Goal: Task Accomplishment & Management: Complete application form

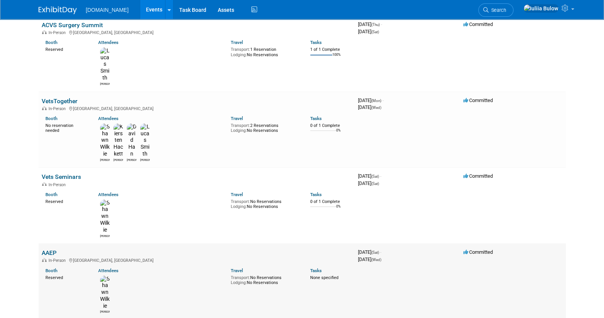
click at [50, 249] on link "AAEP" at bounding box center [49, 252] width 15 height 7
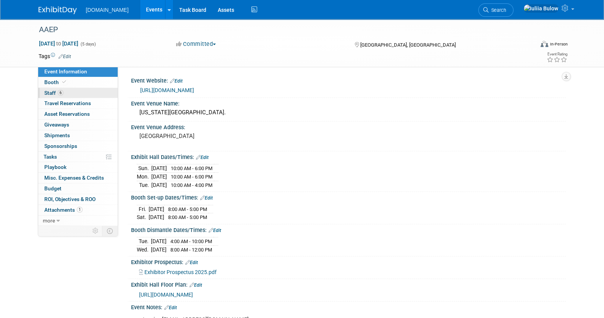
click at [73, 94] on link "6 Staff 6" at bounding box center [77, 93] width 79 height 10
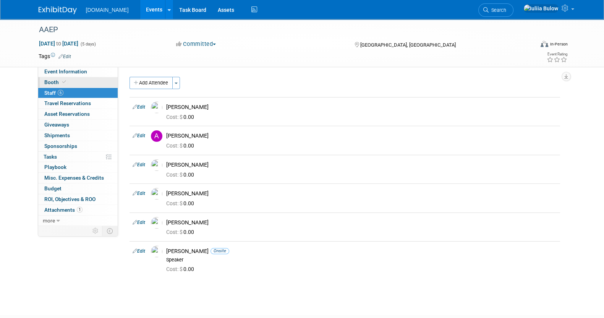
click at [78, 83] on link "Booth" at bounding box center [77, 82] width 79 height 10
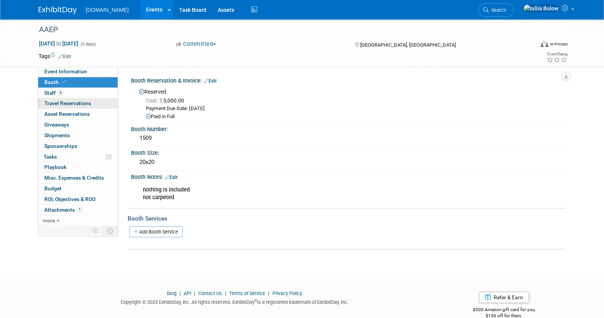
click at [87, 105] on span "Travel Reservations 0" at bounding box center [67, 103] width 47 height 6
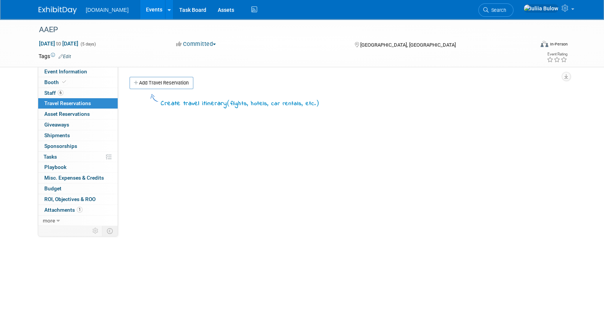
click at [161, 81] on link "Add Travel Reservation" at bounding box center [162, 83] width 64 height 12
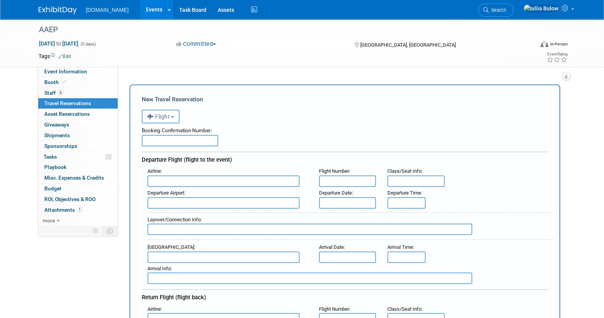
click at [186, 144] on input "text" at bounding box center [180, 140] width 76 height 11
paste input "B2D999"
type input "B2D999"
click at [186, 182] on input "text" at bounding box center [224, 180] width 152 height 11
click at [338, 175] on input "text" at bounding box center [347, 180] width 57 height 11
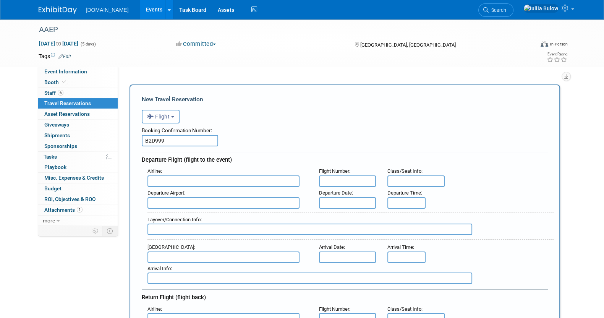
paste input "AC 1041"
type input "AC 1041"
click at [212, 178] on input "text" at bounding box center [224, 180] width 152 height 11
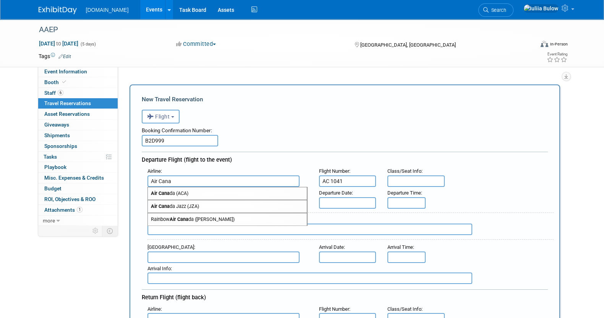
click at [223, 191] on span "Air Cana da (ACA)" at bounding box center [227, 193] width 159 height 12
type input "Air Canada (ACA)"
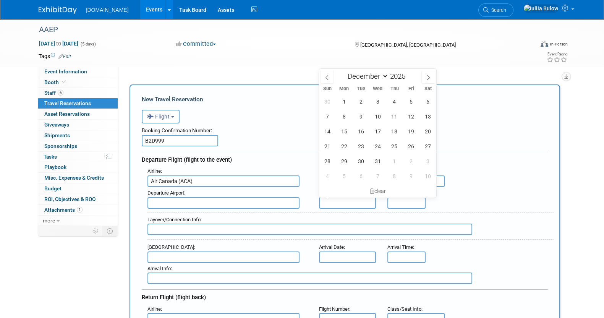
click at [347, 199] on input "text" at bounding box center [347, 202] width 57 height 11
click at [409, 100] on span "5" at bounding box center [411, 101] width 15 height 15
type input "[DATE]"
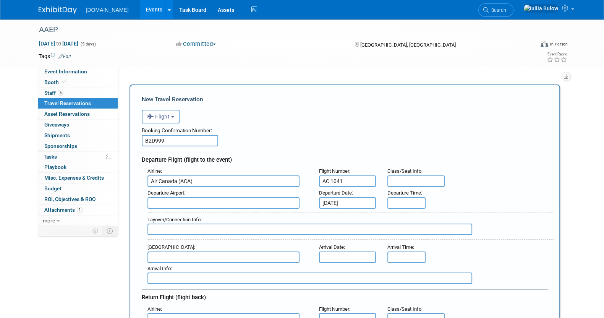
click at [224, 200] on input "text" at bounding box center [224, 202] width 152 height 11
click at [234, 215] on span "YYZ - [PERSON_NAME][GEOGRAPHIC_DATA]" at bounding box center [227, 215] width 159 height 12
type input "YYZ - [PERSON_NAME][GEOGRAPHIC_DATA]"
click at [246, 256] on input "text" at bounding box center [224, 256] width 152 height 11
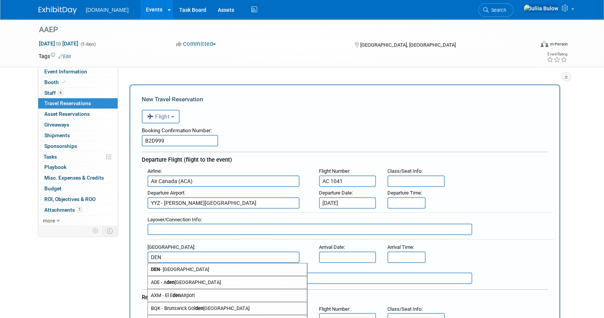
click at [239, 270] on span "DEN - [GEOGRAPHIC_DATA]" at bounding box center [227, 269] width 159 height 12
type input "DEN - [GEOGRAPHIC_DATA]"
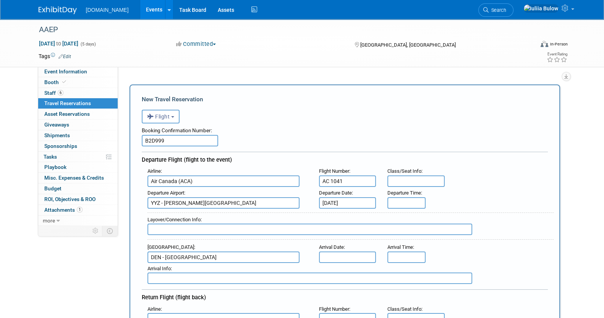
click at [339, 258] on input "text" at bounding box center [347, 256] width 57 height 11
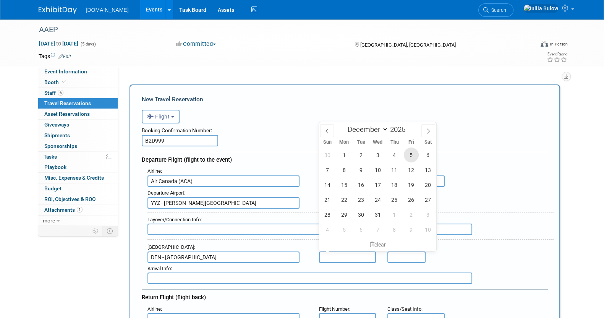
click at [409, 155] on span "5" at bounding box center [411, 155] width 15 height 15
type input "[DATE]"
click at [501, 172] on div "Airline : Air Canada (ACA) Flight Number : AC 1041 Class/Seat Info :" at bounding box center [348, 176] width 412 height 22
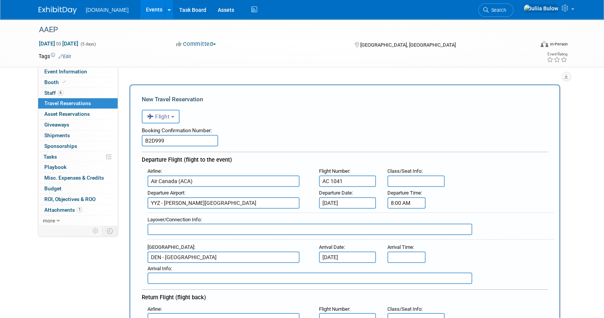
click at [413, 201] on input "8:00 AM" at bounding box center [407, 202] width 38 height 11
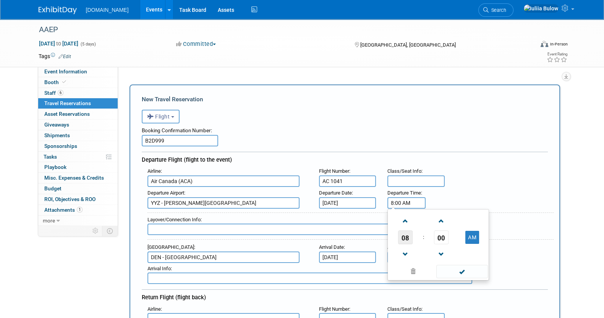
click at [406, 237] on span "08" at bounding box center [405, 237] width 15 height 14
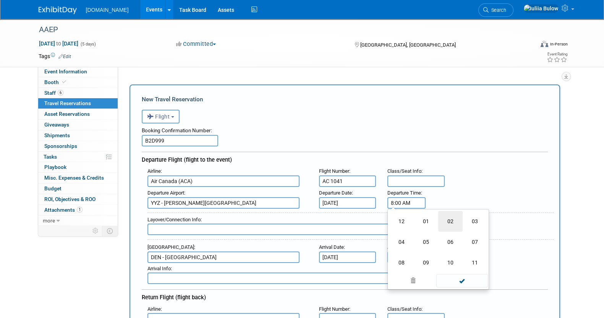
click at [451, 219] on td "02" at bounding box center [450, 221] width 24 height 21
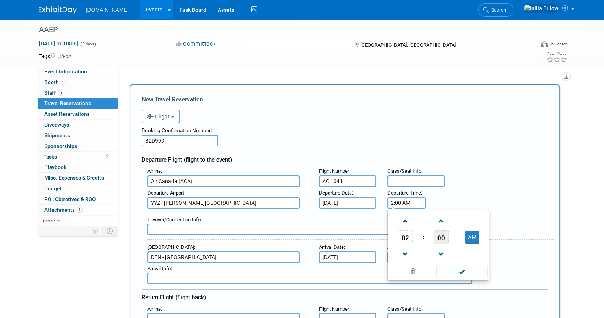
click at [436, 234] on span "00" at bounding box center [441, 237] width 15 height 14
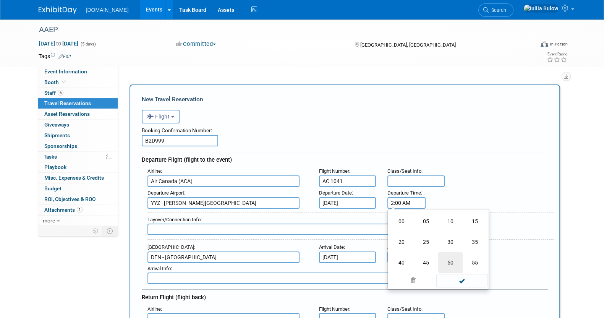
click at [457, 257] on td "50" at bounding box center [450, 262] width 24 height 21
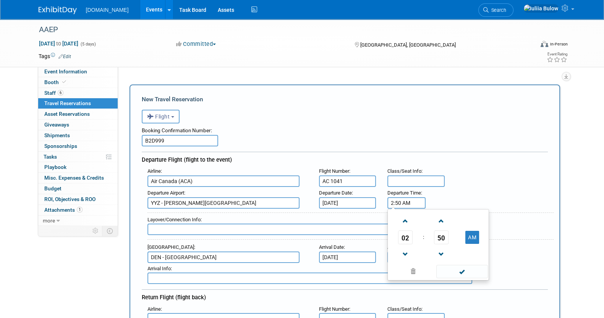
click at [479, 238] on td "AM" at bounding box center [472, 237] width 30 height 14
click at [474, 237] on button "AM" at bounding box center [473, 237] width 14 height 13
type input "2:50 PM"
drag, startPoint x: 462, startPoint y: 270, endPoint x: 449, endPoint y: 270, distance: 13.0
click at [461, 270] on span at bounding box center [462, 271] width 52 height 13
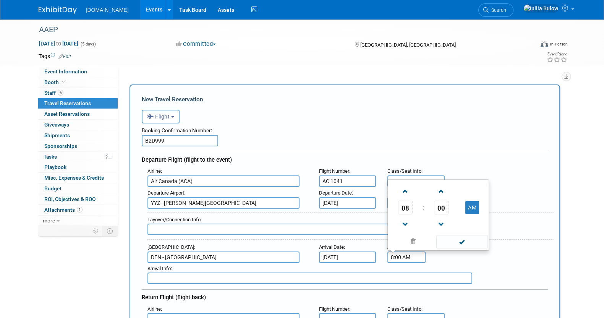
click at [407, 251] on input "8:00 AM" at bounding box center [407, 256] width 38 height 11
click at [409, 220] on span at bounding box center [405, 224] width 13 height 13
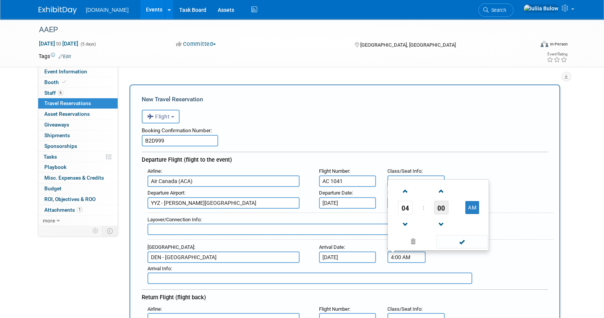
click at [441, 201] on span "00" at bounding box center [441, 208] width 15 height 14
click at [395, 221] on td "40" at bounding box center [401, 223] width 24 height 21
click at [475, 201] on button "AM" at bounding box center [473, 207] width 14 height 13
type input "4:40 PM"
click at [473, 237] on span at bounding box center [462, 241] width 52 height 13
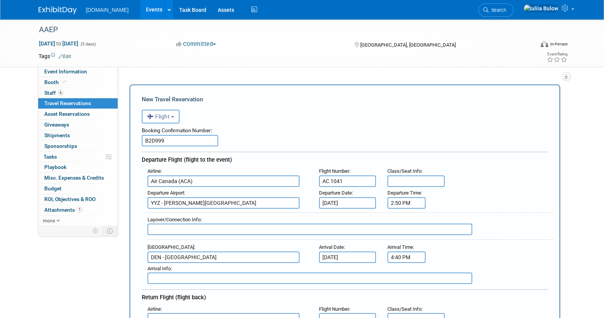
scroll to position [95, 0]
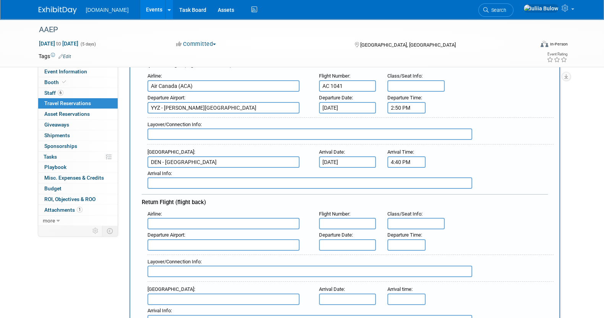
click at [417, 245] on input "text" at bounding box center [407, 244] width 38 height 11
type input "5:00 PM"
click at [346, 221] on input "text" at bounding box center [347, 223] width 57 height 11
paste input "AC 1038"
type input "AC 1038"
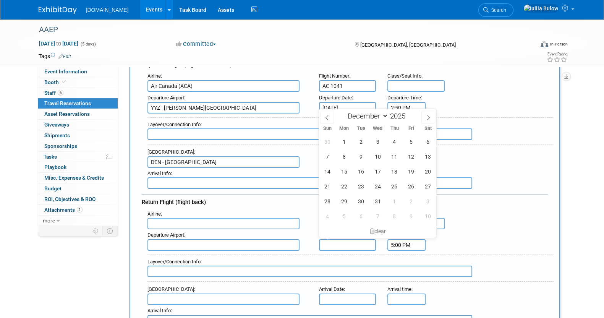
click at [348, 239] on input "text" at bounding box center [347, 244] width 57 height 11
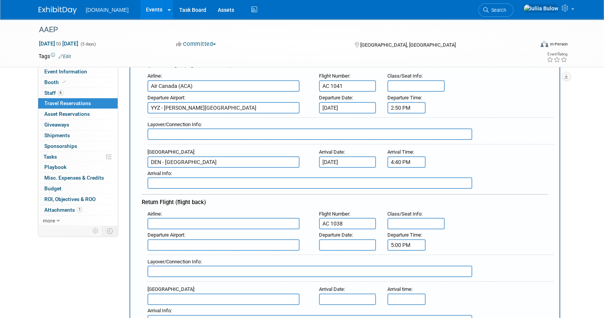
click at [465, 214] on div "Airline : Flight Number : AC 1038 Class/Seat Info :" at bounding box center [348, 218] width 412 height 21
click at [353, 239] on input "text" at bounding box center [347, 244] width 57 height 11
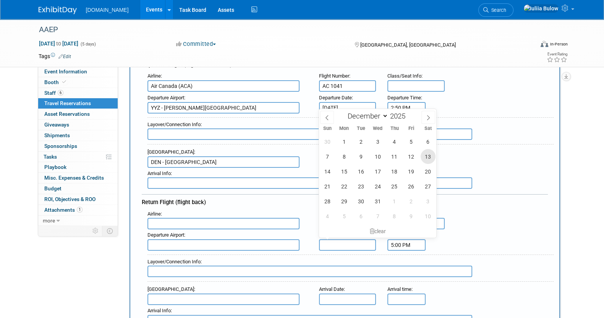
click at [430, 155] on span "13" at bounding box center [428, 156] width 15 height 15
type input "[DATE]"
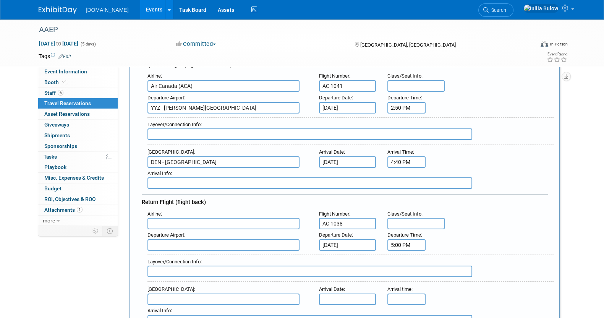
click at [467, 229] on div "Departure Airport : Departure Date : [DATE] Departure Time : 5:00 PM" at bounding box center [348, 239] width 412 height 21
click at [396, 240] on input "5:00 PM" at bounding box center [407, 244] width 38 height 11
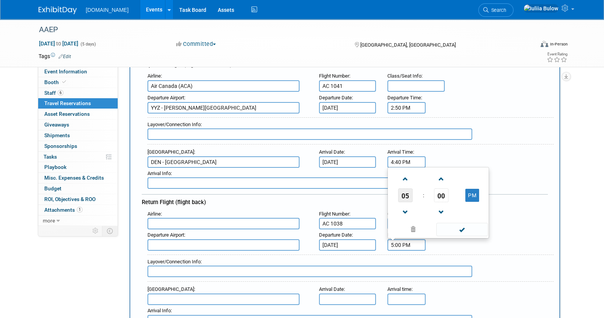
click at [408, 190] on span "05" at bounding box center [405, 195] width 15 height 14
click at [423, 165] on td "01" at bounding box center [426, 170] width 24 height 21
click at [438, 190] on span "00" at bounding box center [441, 195] width 15 height 14
click at [474, 188] on td "35" at bounding box center [475, 190] width 24 height 21
type input "1:35 PM"
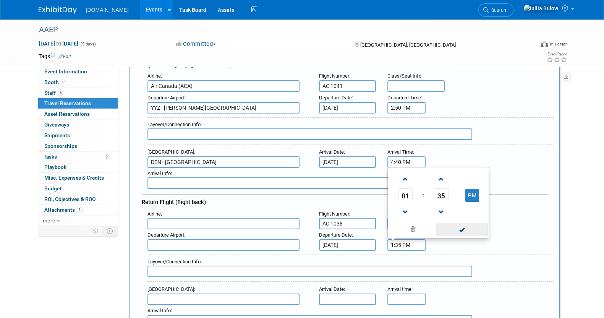
click at [469, 226] on span at bounding box center [462, 229] width 52 height 13
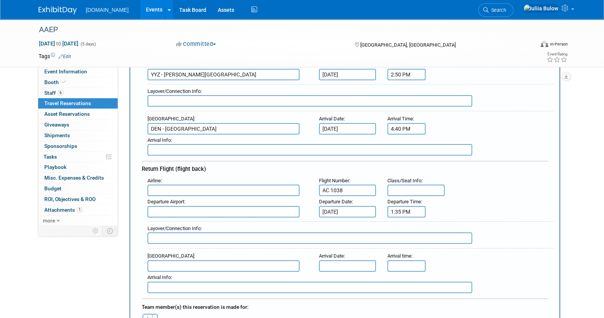
scroll to position [143, 0]
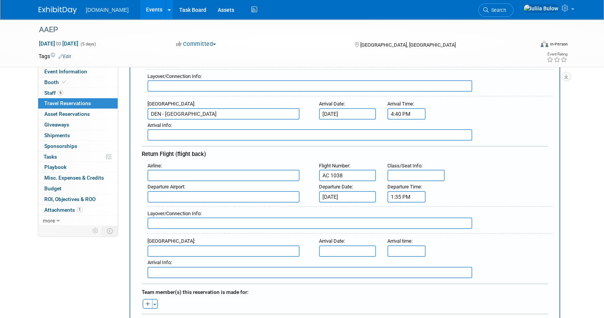
click at [203, 171] on input "text" at bounding box center [224, 175] width 152 height 11
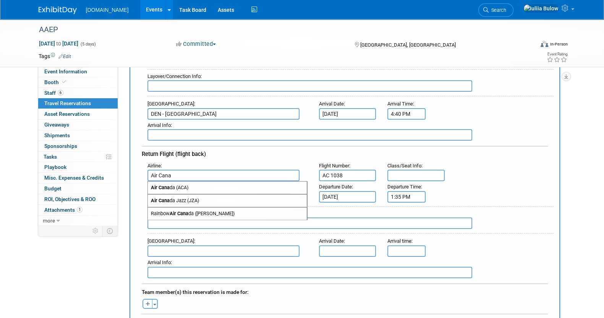
click at [201, 187] on span "Air Cana da (ACA)" at bounding box center [227, 188] width 159 height 12
type input "Air Canada (ACA)"
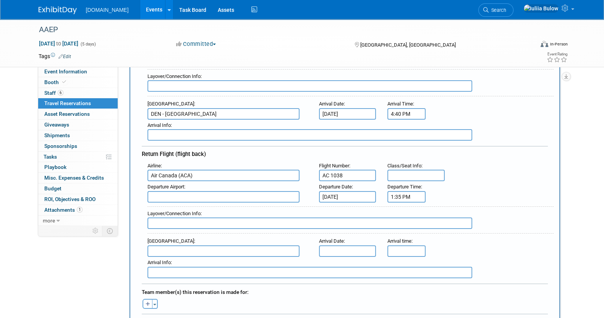
click at [200, 195] on input "text" at bounding box center [224, 196] width 152 height 11
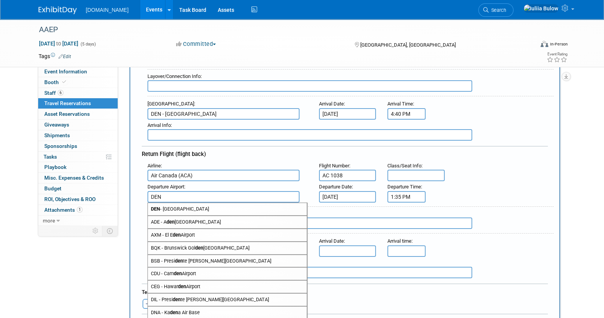
click at [217, 208] on span "DEN - [GEOGRAPHIC_DATA]" at bounding box center [227, 209] width 159 height 12
type input "DEN - [GEOGRAPHIC_DATA]"
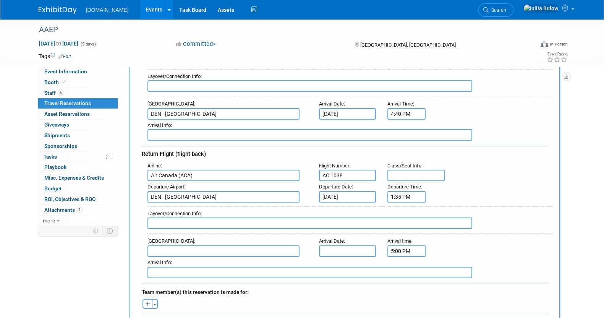
click at [404, 245] on input "5:00 PM" at bounding box center [407, 250] width 38 height 11
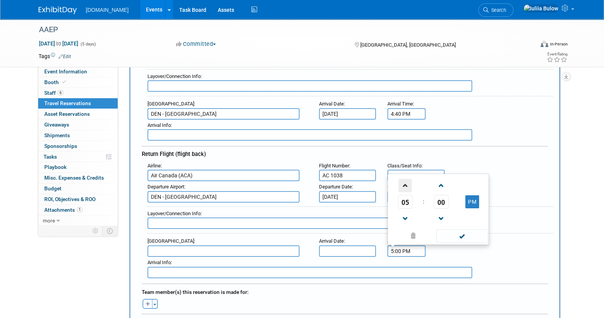
click at [405, 180] on span at bounding box center [405, 185] width 13 height 13
click at [440, 200] on span "00" at bounding box center [441, 202] width 15 height 14
click at [475, 193] on td "35" at bounding box center [475, 197] width 24 height 21
type input "6:35 PM"
drag, startPoint x: 464, startPoint y: 233, endPoint x: 451, endPoint y: 236, distance: 13.7
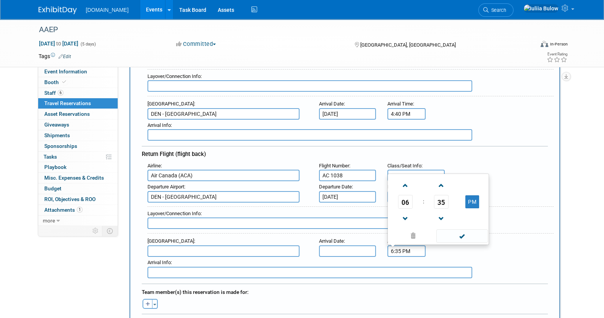
click at [464, 233] on span at bounding box center [462, 235] width 52 height 13
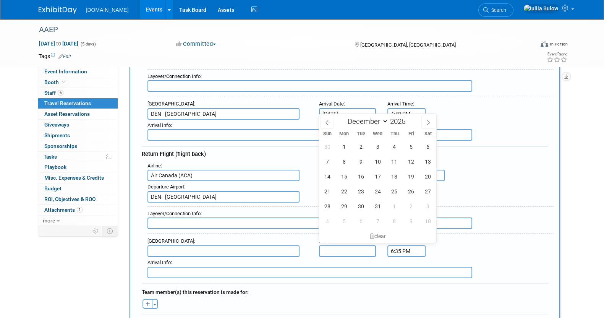
click at [354, 249] on input "text" at bounding box center [347, 250] width 57 height 11
click at [425, 160] on span "13" at bounding box center [428, 161] width 15 height 15
type input "[DATE]"
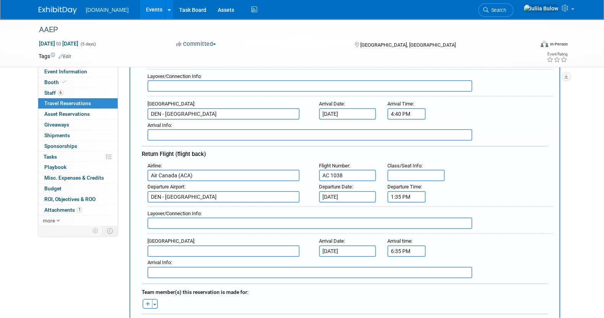
click at [237, 245] on input "text" at bounding box center [224, 250] width 152 height 11
click at [221, 260] on span "YYZ - [PERSON_NAME][GEOGRAPHIC_DATA]" at bounding box center [227, 263] width 159 height 12
type input "YYZ - [PERSON_NAME][GEOGRAPHIC_DATA]"
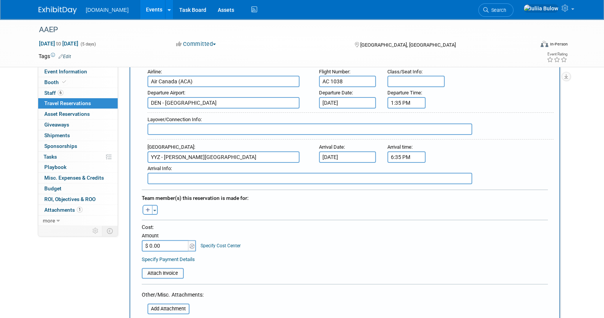
scroll to position [239, 0]
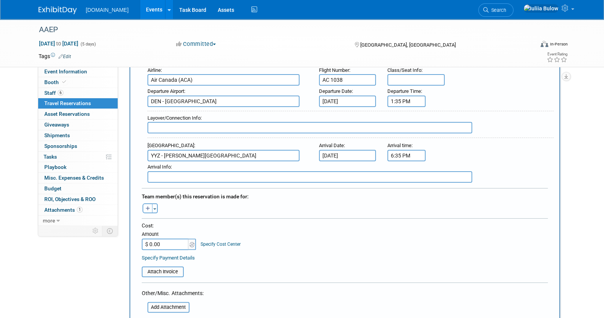
click at [157, 241] on input "$ 0.00" at bounding box center [166, 243] width 48 height 11
paste input "655.06"
type input "$ 655.06"
click at [165, 268] on input "file" at bounding box center [137, 271] width 91 height 9
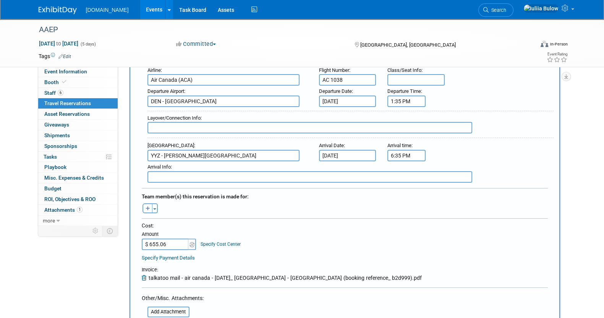
click at [151, 207] on button "button" at bounding box center [148, 208] width 10 height 10
select select
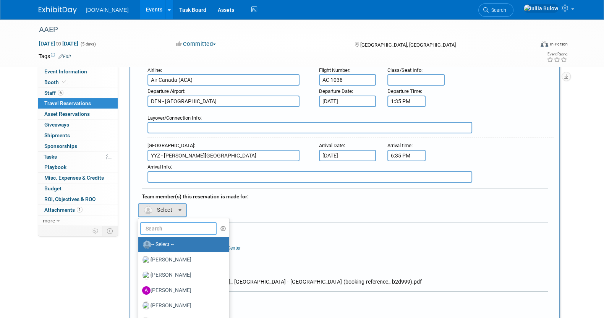
click at [166, 229] on input "text" at bounding box center [178, 228] width 76 height 13
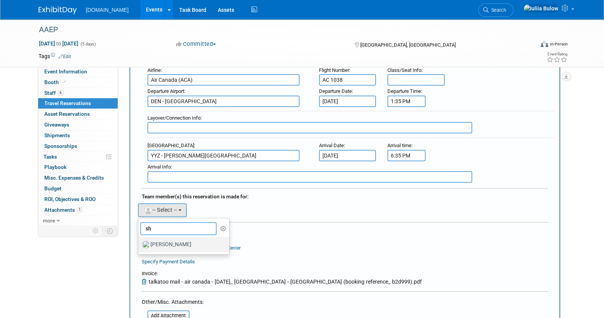
type input "sh"
click at [167, 241] on label "[PERSON_NAME]" at bounding box center [182, 244] width 80 height 12
click at [139, 241] on input "[PERSON_NAME]" at bounding box center [137, 243] width 5 height 5
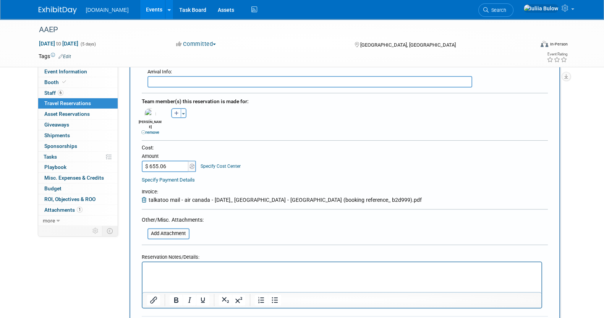
scroll to position [430, 0]
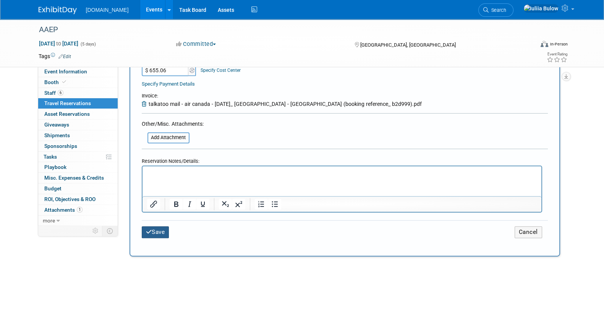
click at [155, 226] on button "Save" at bounding box center [156, 232] width 28 height 12
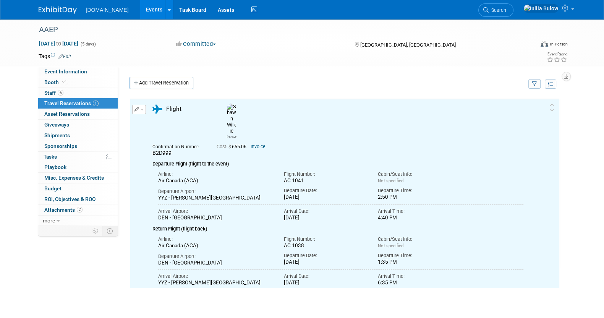
scroll to position [0, 0]
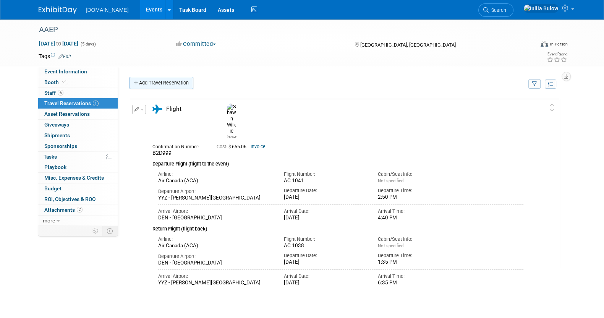
click at [163, 79] on link "Add Travel Reservation" at bounding box center [162, 83] width 64 height 12
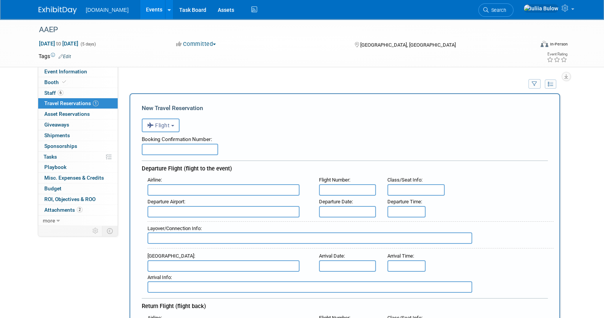
click at [187, 145] on input "text" at bounding box center [180, 149] width 76 height 11
paste input "BQN1RC"
type input "BQN1RC"
click at [187, 192] on input "text" at bounding box center [224, 189] width 152 height 11
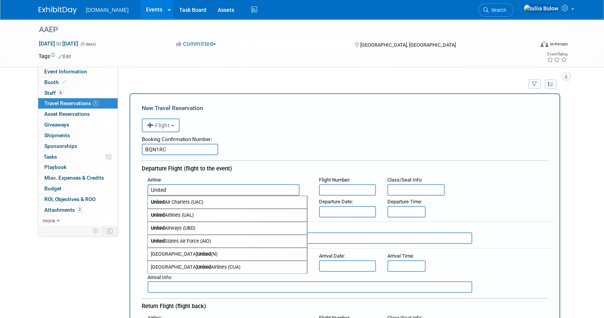
click at [206, 213] on span "United Airlines (UAL)" at bounding box center [227, 215] width 159 height 12
type input "United Airlines (UAL)"
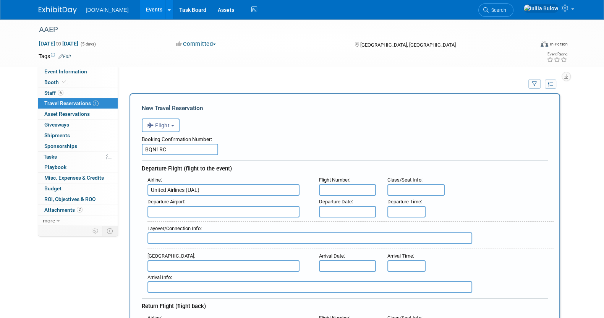
click at [344, 191] on input "text" at bounding box center [347, 189] width 57 height 11
paste input "UA2479"
type input "UA2479"
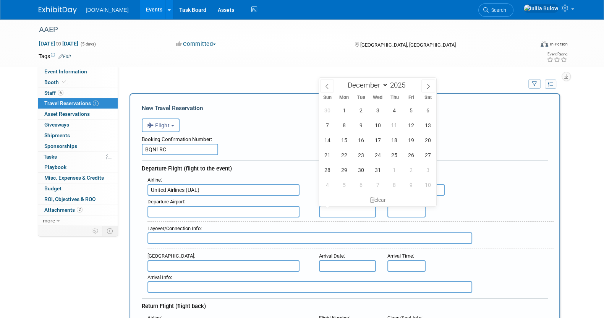
click at [346, 209] on input "text" at bounding box center [347, 211] width 57 height 11
click at [409, 106] on span "5" at bounding box center [411, 110] width 15 height 15
type input "[DATE]"
click at [417, 212] on input "8:00 AM" at bounding box center [407, 211] width 38 height 11
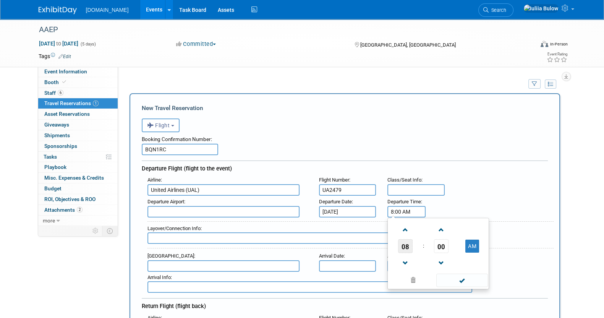
click at [406, 247] on span "08" at bounding box center [405, 246] width 15 height 14
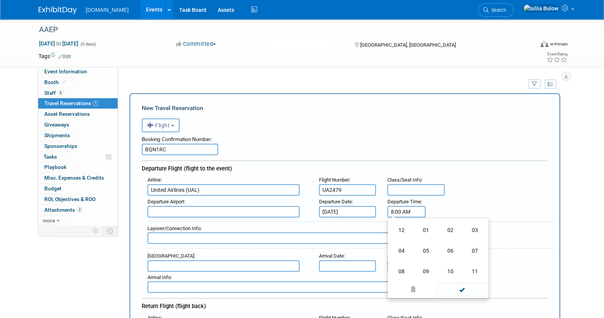
click at [406, 247] on td "04" at bounding box center [401, 250] width 24 height 21
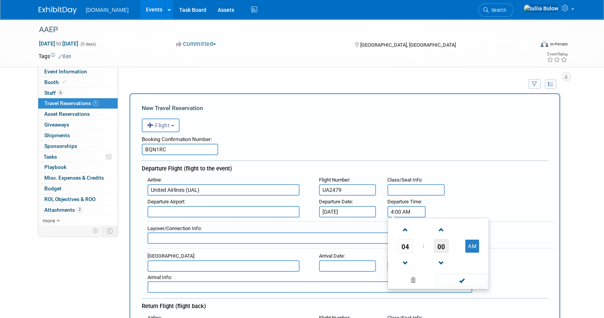
click at [437, 247] on span "00" at bounding box center [441, 246] width 15 height 14
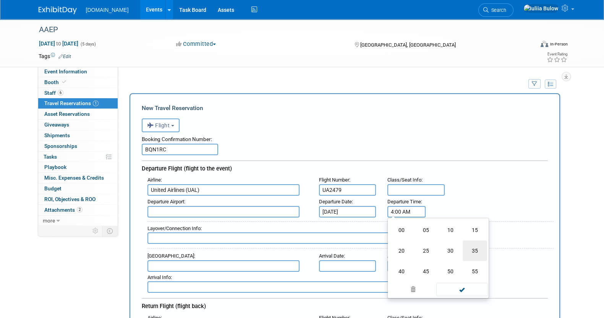
click at [478, 249] on td "35" at bounding box center [475, 250] width 24 height 21
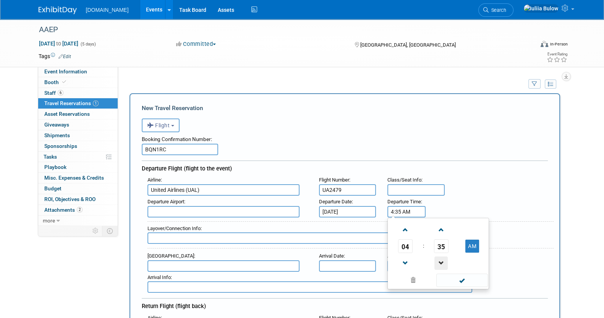
click at [435, 260] on span at bounding box center [441, 262] width 13 height 13
click at [471, 247] on button "AM" at bounding box center [473, 246] width 14 height 13
type input "4:34 PM"
click at [451, 285] on td at bounding box center [462, 279] width 52 height 15
click at [463, 277] on span at bounding box center [462, 280] width 52 height 13
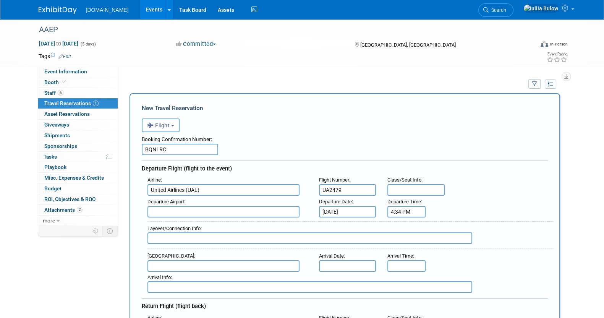
click at [200, 207] on input "text" at bounding box center [224, 211] width 152 height 11
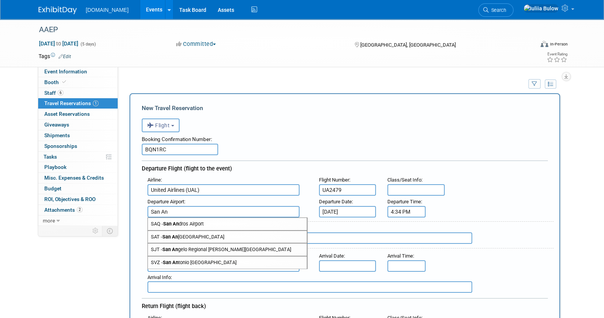
click at [217, 234] on span "SAT - [GEOGRAPHIC_DATA]" at bounding box center [227, 237] width 159 height 12
type input "SAT - [GEOGRAPHIC_DATA]"
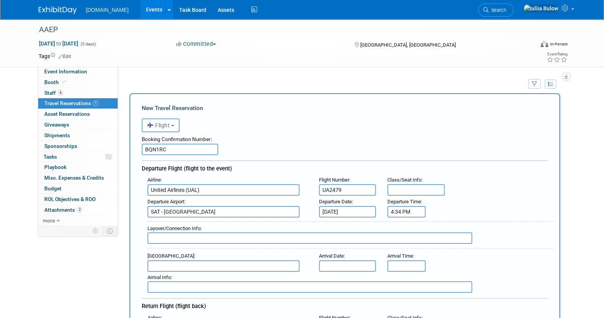
click at [341, 264] on input "text" at bounding box center [347, 265] width 57 height 11
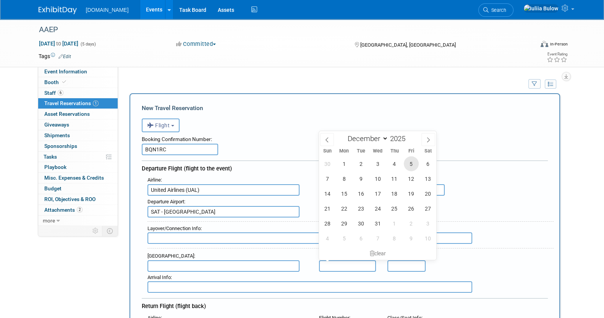
click at [409, 165] on span "5" at bounding box center [411, 163] width 15 height 15
type input "[DATE]"
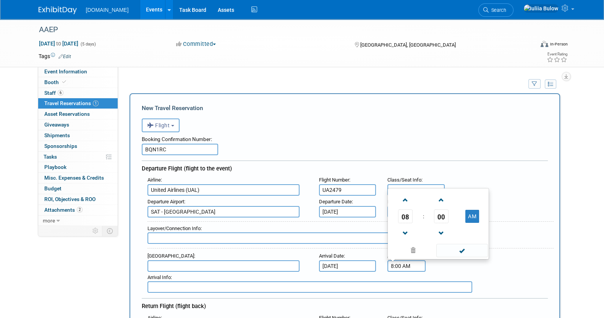
click at [407, 263] on input "8:00 AM" at bounding box center [407, 265] width 38 height 11
click at [406, 213] on span "08" at bounding box center [405, 216] width 15 height 14
click at [427, 212] on td "05" at bounding box center [426, 211] width 24 height 21
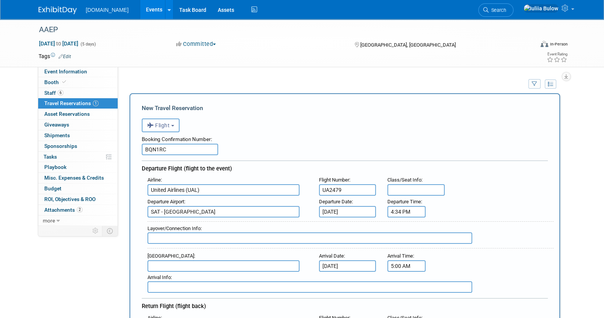
click at [407, 264] on input "5:00 AM" at bounding box center [407, 265] width 38 height 11
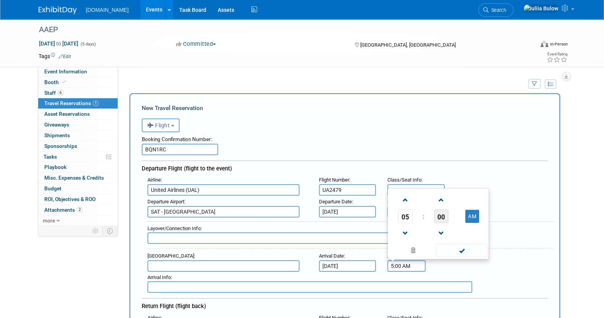
click at [446, 214] on span "00" at bounding box center [441, 216] width 15 height 14
click at [471, 227] on td "55" at bounding box center [475, 232] width 24 height 21
click at [475, 211] on button "AM" at bounding box center [473, 216] width 14 height 13
type input "5:55 PM"
click at [467, 248] on span at bounding box center [462, 250] width 52 height 13
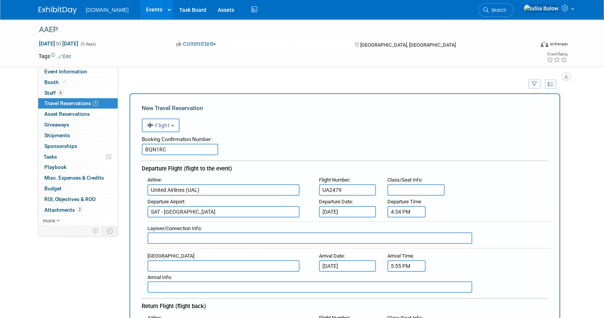
click at [168, 260] on input "text" at bounding box center [224, 265] width 152 height 11
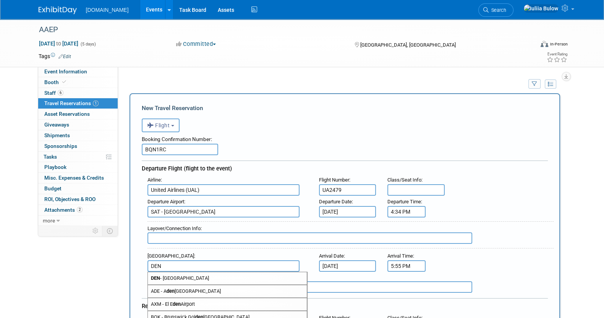
click at [176, 274] on span "DEN - [GEOGRAPHIC_DATA]" at bounding box center [227, 278] width 159 height 12
type input "DEN - [GEOGRAPHIC_DATA]"
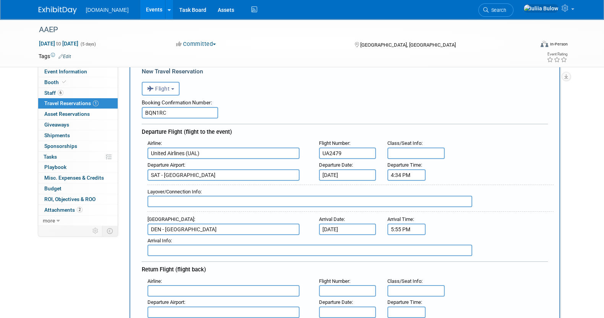
scroll to position [95, 0]
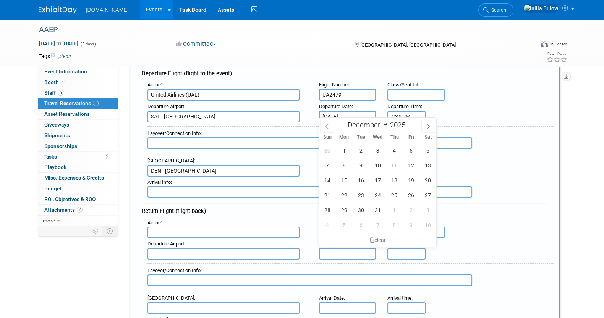
click at [347, 252] on input "text" at bounding box center [347, 253] width 57 height 11
click at [428, 165] on span "13" at bounding box center [428, 165] width 15 height 15
type input "[DATE]"
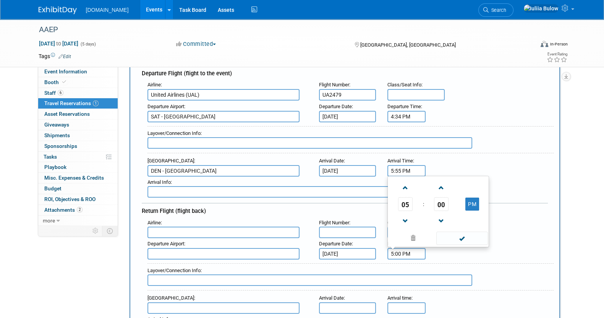
click at [404, 255] on input "5:00 PM" at bounding box center [407, 253] width 38 height 11
click at [448, 198] on span "00" at bounding box center [441, 204] width 15 height 14
click at [405, 217] on td "40" at bounding box center [401, 220] width 24 height 21
type input "5:40 PM"
click at [457, 234] on span at bounding box center [462, 238] width 52 height 13
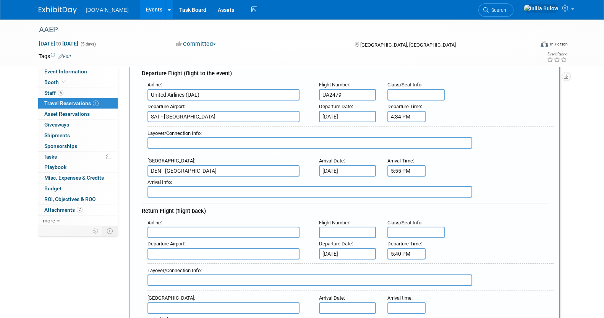
click at [333, 230] on input "text" at bounding box center [347, 232] width 57 height 11
paste input "UA1110"
type input "UA1110"
drag, startPoint x: 206, startPoint y: 232, endPoint x: 211, endPoint y: 231, distance: 4.7
click at [211, 231] on input "text" at bounding box center [224, 232] width 152 height 11
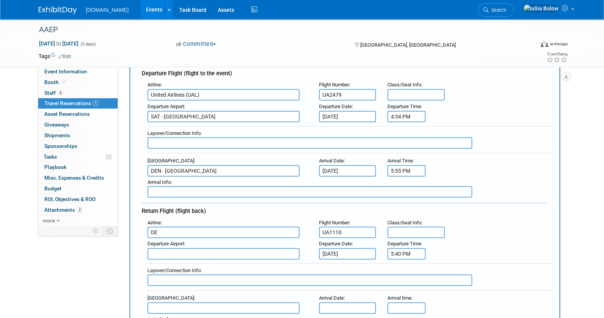
type input "D"
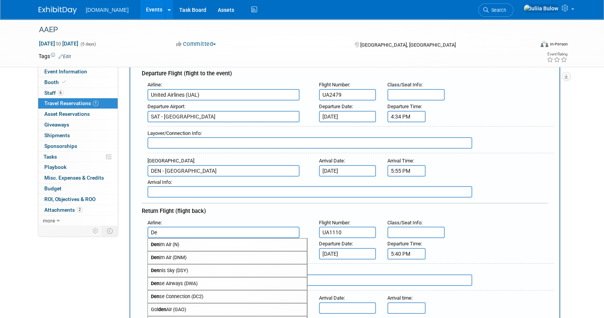
type input "D"
click at [209, 251] on span "United Airlines (UAL)" at bounding box center [227, 257] width 159 height 12
type input "United Airlines (UAL)"
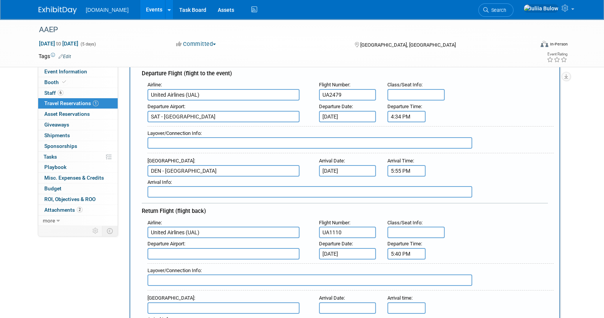
click at [202, 248] on input "text" at bounding box center [224, 253] width 152 height 11
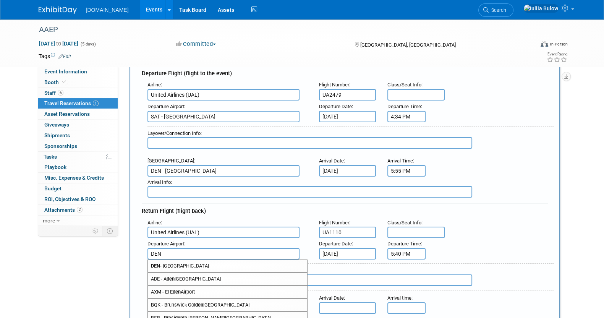
click at [201, 261] on span "DEN - [GEOGRAPHIC_DATA]" at bounding box center [227, 266] width 159 height 12
type input "DEN - [GEOGRAPHIC_DATA]"
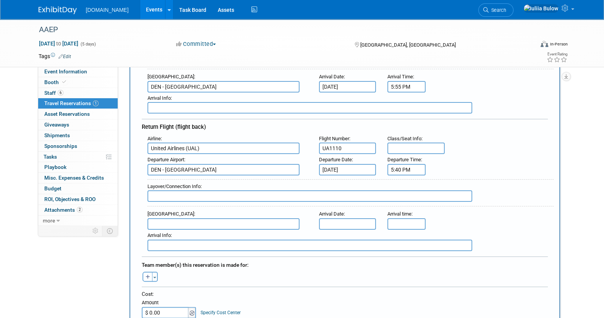
scroll to position [239, 0]
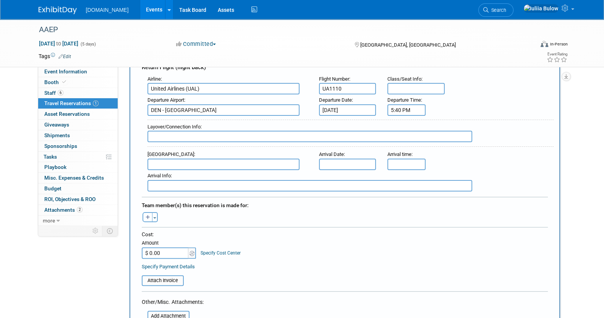
click at [164, 159] on input "text" at bounding box center [224, 164] width 152 height 11
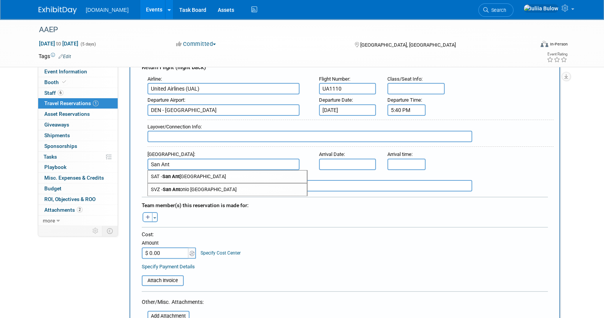
click at [178, 174] on strong "San Ant" at bounding box center [170, 177] width 17 height 6
type input "SAT - [GEOGRAPHIC_DATA]"
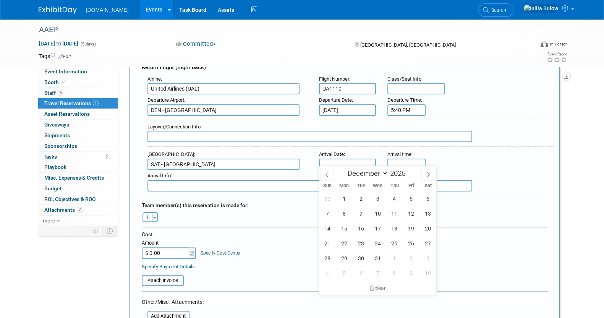
click at [333, 161] on input "text" at bounding box center [347, 164] width 57 height 11
click at [430, 207] on span "13" at bounding box center [428, 213] width 15 height 15
type input "[DATE]"
click at [410, 159] on input "5:00 PM" at bounding box center [407, 164] width 38 height 11
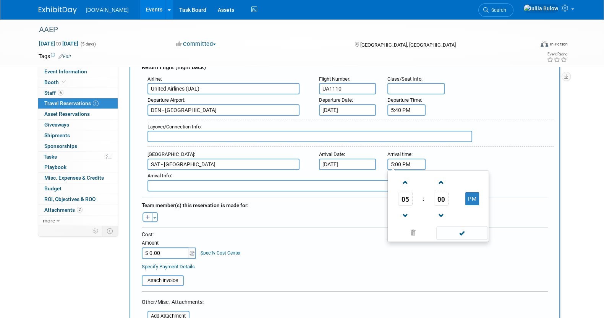
click at [407, 192] on span "05" at bounding box center [405, 199] width 15 height 14
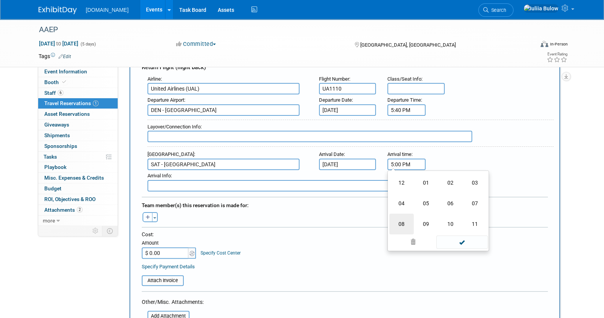
click at [402, 219] on td "08" at bounding box center [401, 224] width 24 height 21
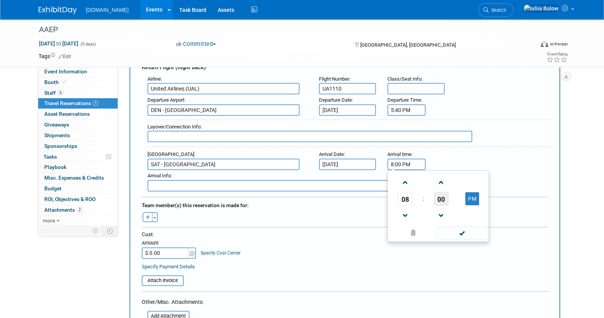
click at [443, 195] on span "00" at bounding box center [441, 199] width 15 height 14
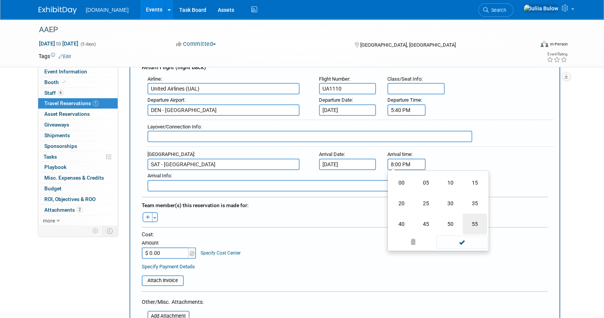
click at [474, 218] on td "55" at bounding box center [475, 224] width 24 height 21
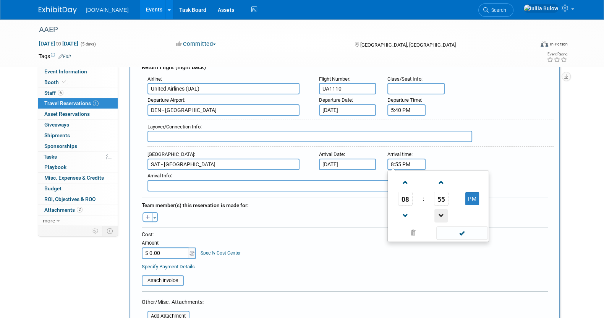
click at [445, 212] on span at bounding box center [441, 215] width 13 height 13
type input "8:53 PM"
click at [461, 226] on span at bounding box center [462, 232] width 52 height 13
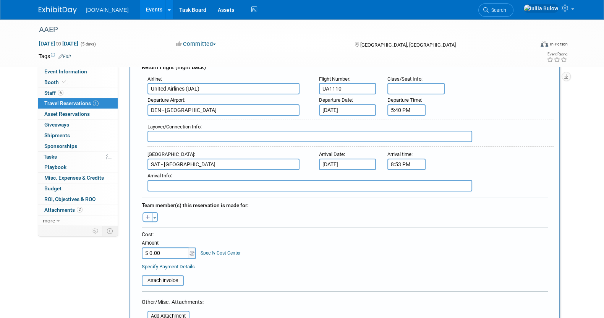
click at [149, 215] on button "button" at bounding box center [148, 217] width 10 height 10
select select
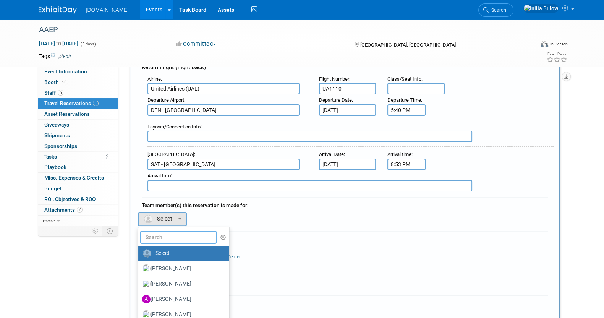
click at [169, 232] on input "text" at bounding box center [178, 237] width 76 height 13
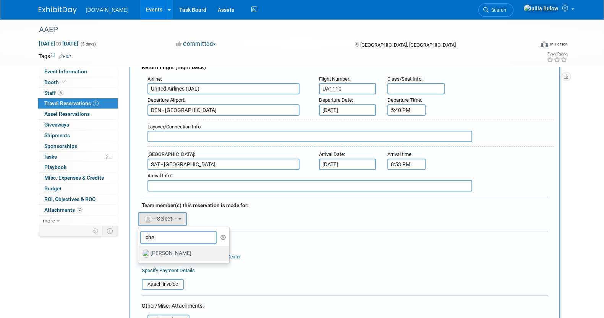
type input "che"
click at [177, 253] on label "[PERSON_NAME]" at bounding box center [182, 253] width 80 height 12
click at [139, 253] on input "[PERSON_NAME]" at bounding box center [137, 252] width 5 height 5
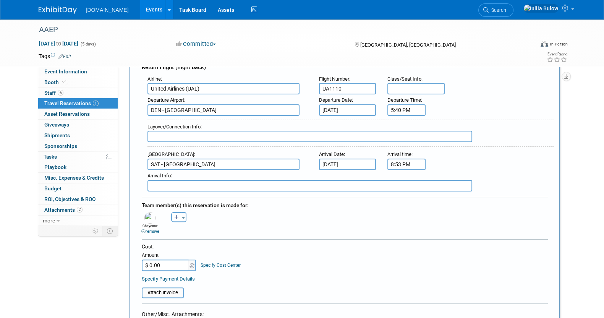
click at [164, 261] on input "$ 0.00" at bounding box center [166, 265] width 48 height 11
paste input "276.96"
type input "$ 276.96"
click at [167, 285] on td "Attach Invoice" at bounding box center [163, 290] width 42 height 18
click at [167, 288] on input "file" at bounding box center [137, 292] width 91 height 9
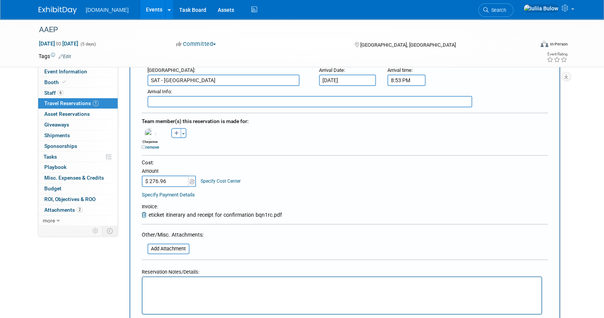
scroll to position [382, 0]
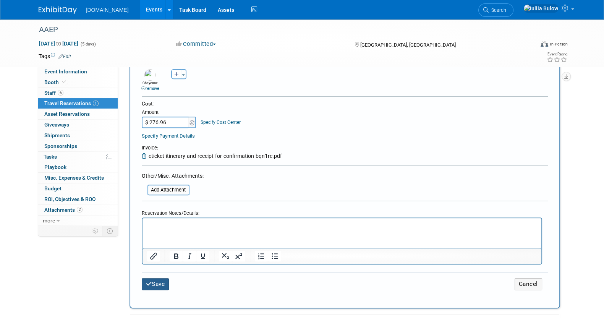
click at [152, 278] on button "Save" at bounding box center [156, 284] width 28 height 12
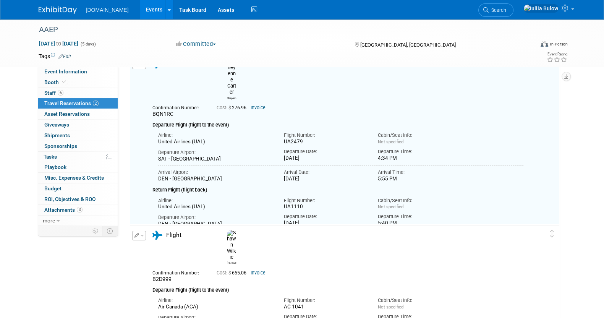
scroll to position [0, 0]
